Goal: Answer question/provide support: Share knowledge or assist other users

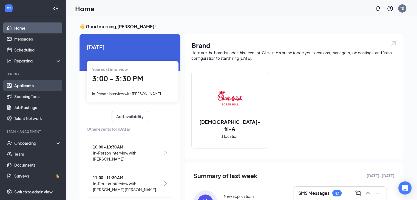
click at [32, 84] on link "Applicants" at bounding box center [37, 85] width 47 height 11
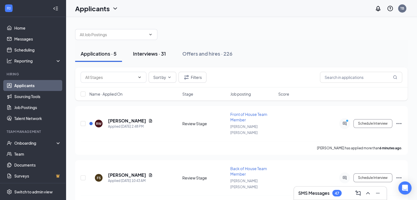
click at [145, 54] on div "Interviews · 31" at bounding box center [149, 53] width 33 height 7
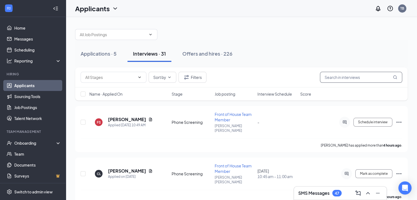
click at [346, 80] on input "text" at bounding box center [361, 77] width 82 height 11
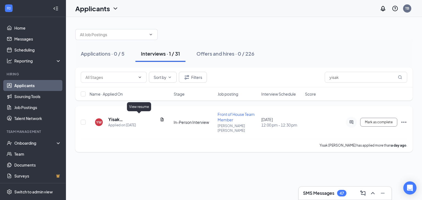
click at [160, 118] on icon "Document" at bounding box center [162, 119] width 4 height 4
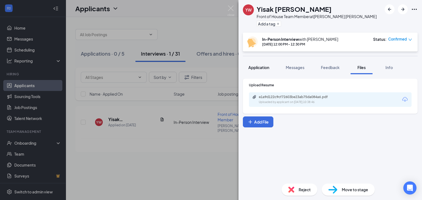
click at [257, 66] on span "Application" at bounding box center [258, 67] width 21 height 5
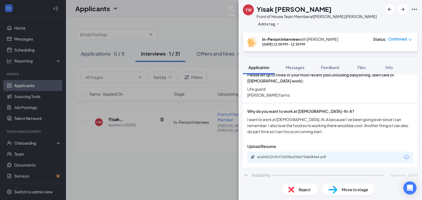
scroll to position [257, 0]
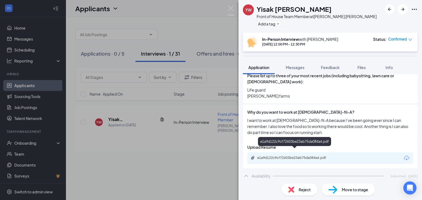
click at [299, 156] on div "e1a9d122c9cf72603be23ab75da084a6.pdf" at bounding box center [295, 158] width 77 height 4
click at [203, 67] on div "[PERSON_NAME] Front of House Team Member at [PERSON_NAME][GEOGRAPHIC_DATA][PERS…" at bounding box center [211, 100] width 422 height 200
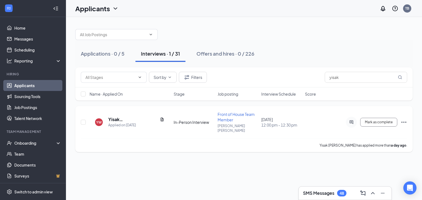
click at [139, 119] on div "Yisak [PERSON_NAME]" at bounding box center [136, 120] width 56 height 6
click at [160, 119] on icon "Document" at bounding box center [162, 119] width 4 height 4
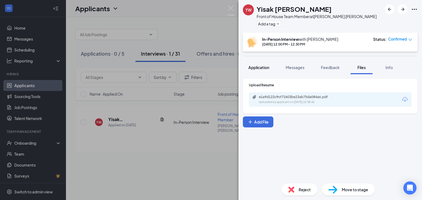
click at [251, 70] on div "Application" at bounding box center [258, 67] width 21 height 5
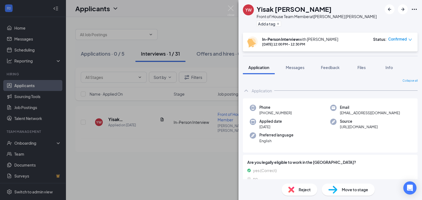
click at [198, 118] on div "[PERSON_NAME] Front of House Team Member at [PERSON_NAME][GEOGRAPHIC_DATA][PERS…" at bounding box center [211, 100] width 422 height 200
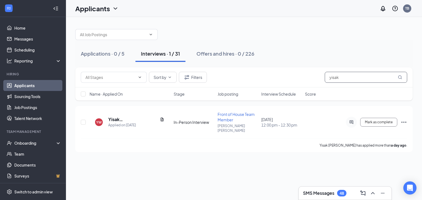
drag, startPoint x: 342, startPoint y: 79, endPoint x: 298, endPoint y: 81, distance: 43.9
click at [298, 81] on div "Sort by Filters yisak" at bounding box center [244, 77] width 326 height 11
type input "[PERSON_NAME]"
click at [148, 118] on icon "Document" at bounding box center [150, 119] width 4 height 4
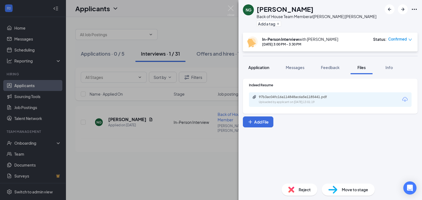
click at [258, 68] on span "Application" at bounding box center [258, 67] width 21 height 5
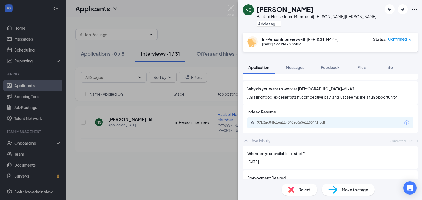
scroll to position [281, 0]
click at [284, 120] on div "97b3ac04fc16a114848ac6a5e1185441.pdf" at bounding box center [295, 122] width 77 height 4
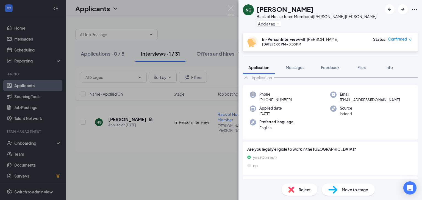
scroll to position [13, 0]
click at [277, 104] on div "Phone [PHONE_NUMBER] Email [EMAIL_ADDRESS][DOMAIN_NAME] Applied date [DATE] Sou…" at bounding box center [330, 112] width 175 height 55
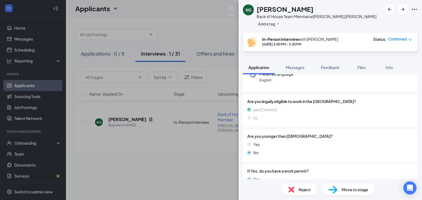
scroll to position [0, 0]
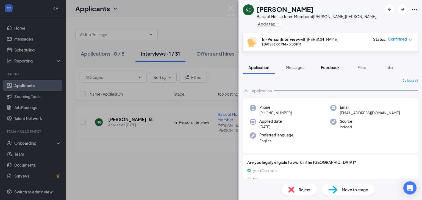
click at [331, 69] on span "Feedback" at bounding box center [330, 67] width 19 height 5
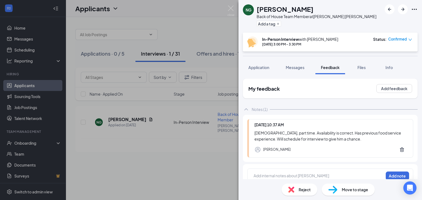
scroll to position [8, 0]
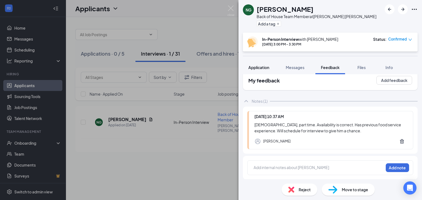
click at [264, 70] on div "Application" at bounding box center [258, 67] width 21 height 5
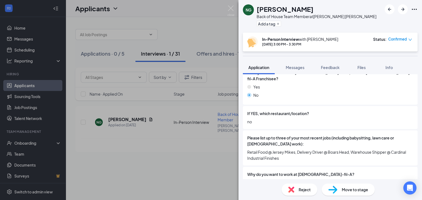
scroll to position [177, 0]
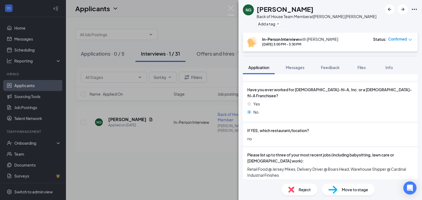
drag, startPoint x: 339, startPoint y: 125, endPoint x: 378, endPoint y: 110, distance: 41.2
click at [378, 110] on div "Yes No" at bounding box center [330, 109] width 166 height 16
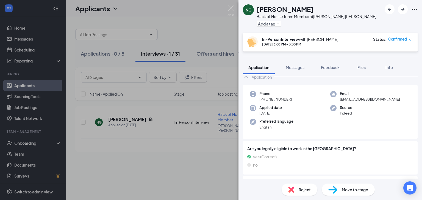
scroll to position [0, 0]
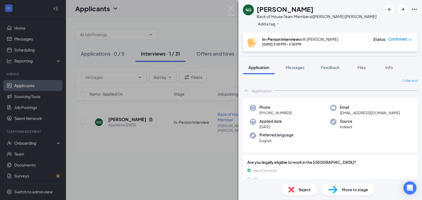
click at [203, 27] on div "NG [PERSON_NAME] Back of House Team Member at [PERSON_NAME][GEOGRAPHIC_DATA][PE…" at bounding box center [211, 100] width 422 height 200
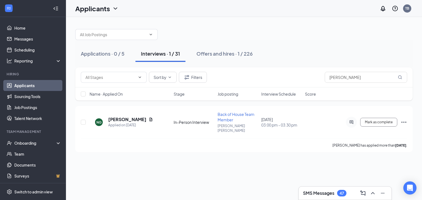
click at [32, 85] on link "Applicants" at bounding box center [37, 85] width 47 height 11
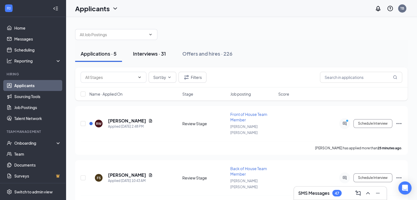
click at [139, 55] on div "Interviews · 31" at bounding box center [149, 53] width 33 height 7
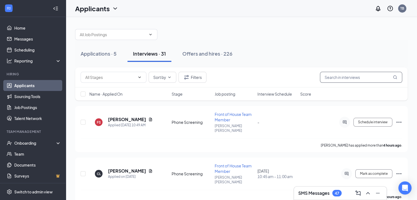
click at [332, 78] on input "text" at bounding box center [361, 77] width 82 height 11
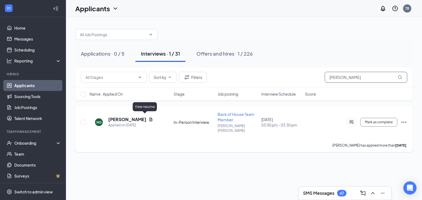
type input "[PERSON_NAME]"
click at [148, 118] on icon "Document" at bounding box center [150, 119] width 4 height 4
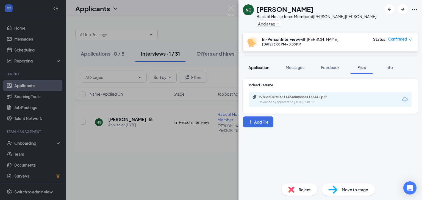
click at [258, 68] on span "Application" at bounding box center [258, 67] width 21 height 5
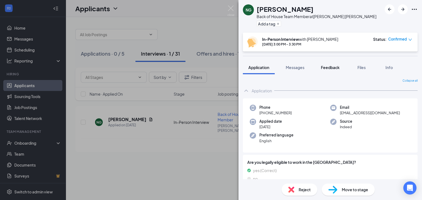
click at [334, 68] on span "Feedback" at bounding box center [330, 67] width 19 height 5
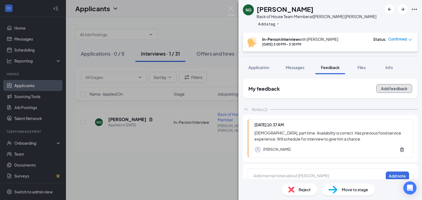
click at [376, 88] on button "Add feedback" at bounding box center [394, 88] width 36 height 9
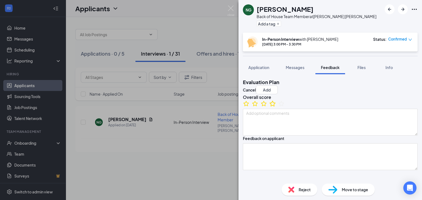
click at [275, 106] on icon "StarBorder" at bounding box center [272, 104] width 6 height 6
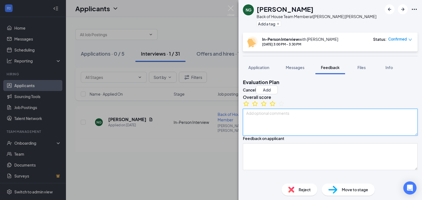
click at [263, 129] on textarea at bounding box center [330, 122] width 175 height 27
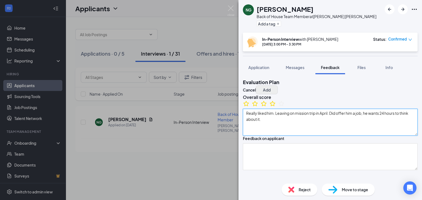
type textarea "Really liked him. Leaving on mission trip in April. Did offer him a job, he wan…"
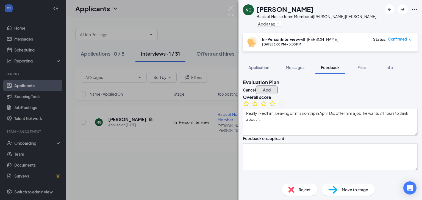
click at [277, 88] on button "Add" at bounding box center [267, 90] width 22 height 9
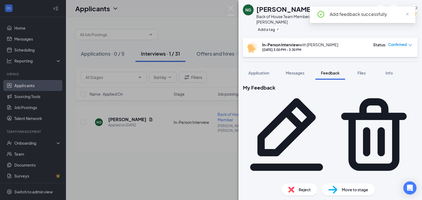
scroll to position [13, 0]
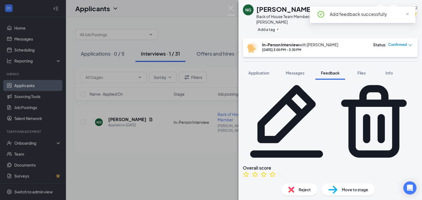
click at [342, 188] on span "Move to stage" at bounding box center [354, 190] width 26 height 6
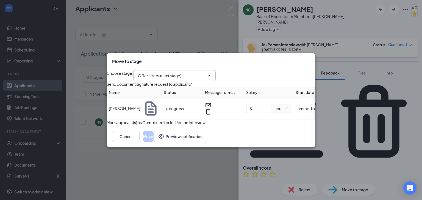
click at [211, 74] on icon "ChevronDown" at bounding box center [208, 76] width 4 height 4
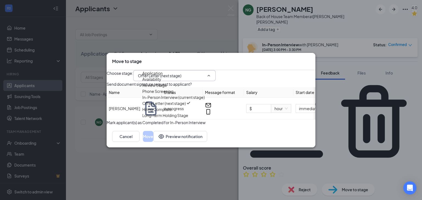
scroll to position [19, 0]
click at [188, 119] on div "Long-term Holding Stage" at bounding box center [165, 116] width 46 height 6
type input "Long-term Holding Stage"
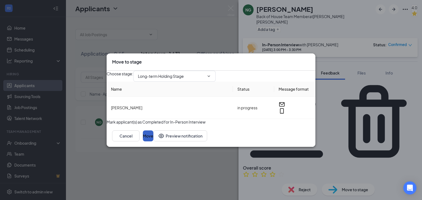
click at [153, 142] on button "Move" at bounding box center [148, 136] width 10 height 11
